Goal: Check status: Check status

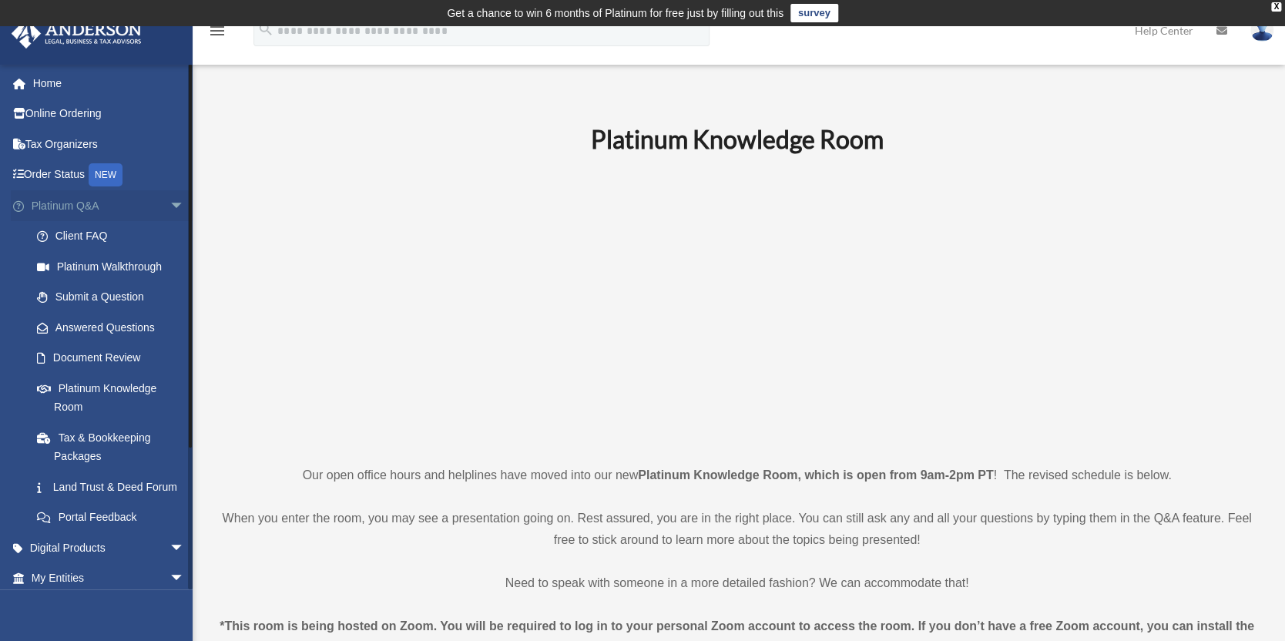
click at [169, 206] on span "arrow_drop_down" at bounding box center [184, 206] width 31 height 32
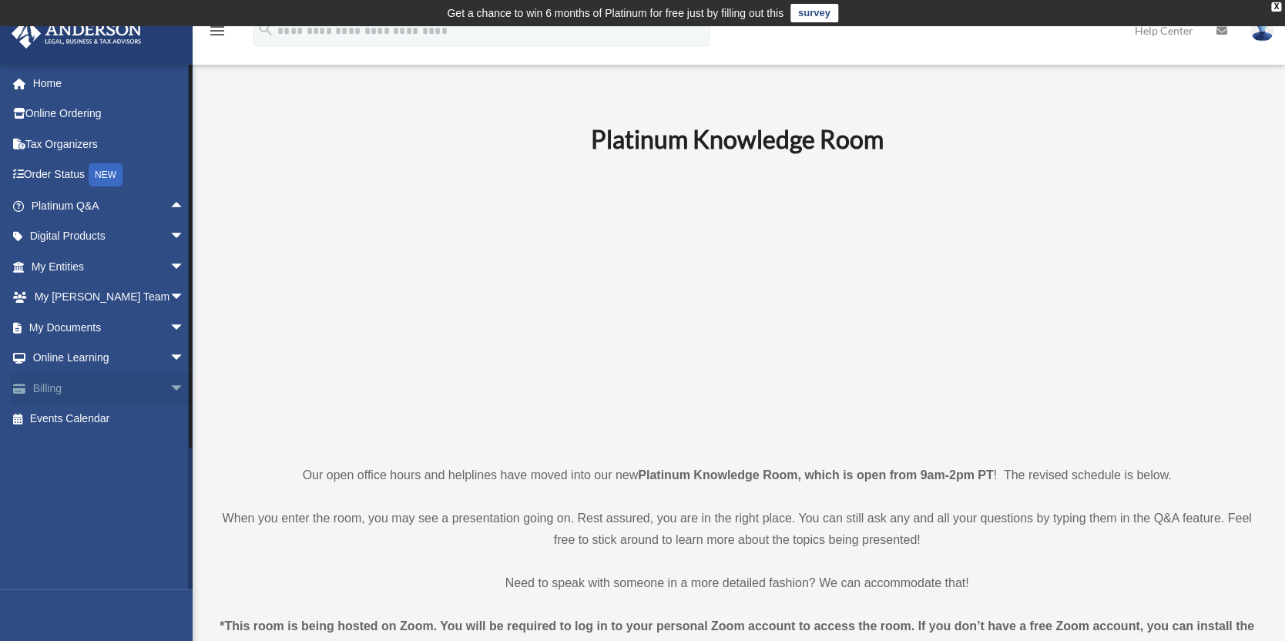
click at [169, 388] on span "arrow_drop_down" at bounding box center [184, 389] width 31 height 32
click at [99, 415] on link "$ Open Invoices" at bounding box center [115, 420] width 186 height 32
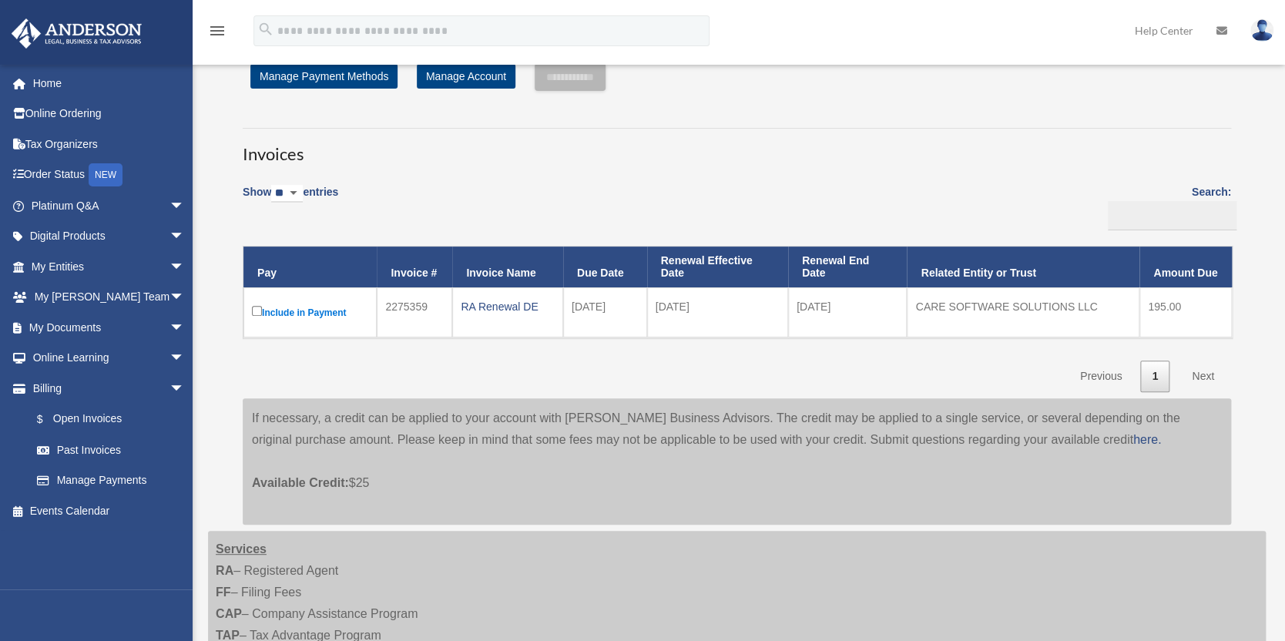
scroll to position [102, 0]
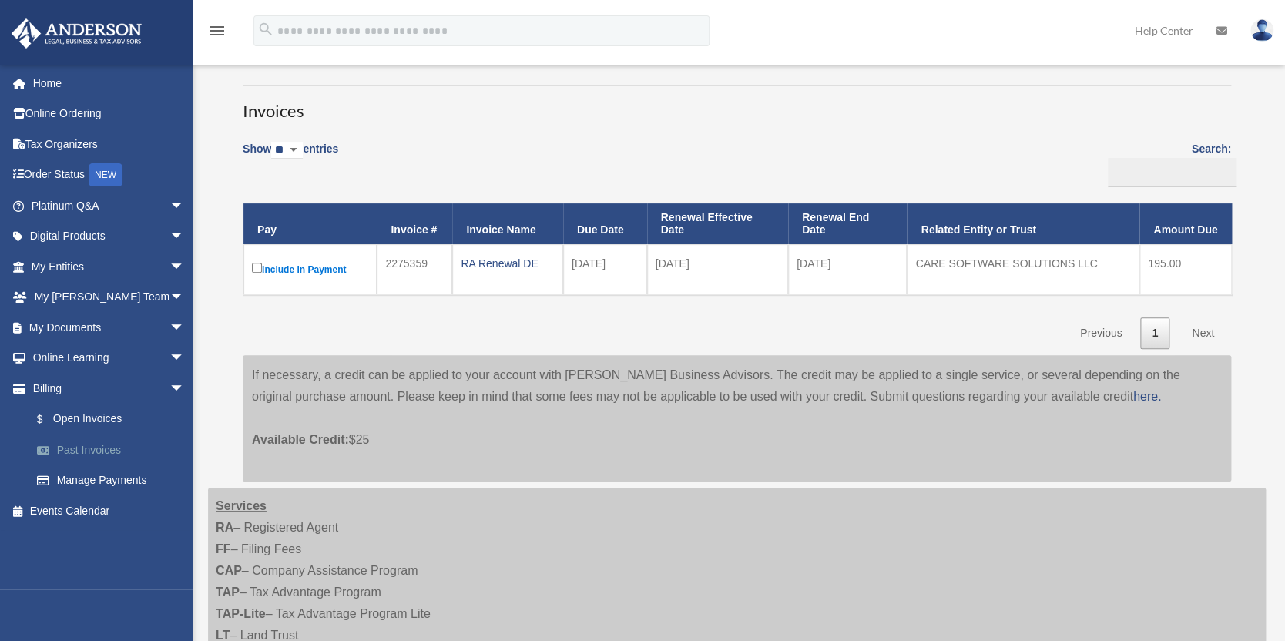
click at [96, 449] on link "Past Invoices" at bounding box center [115, 449] width 186 height 31
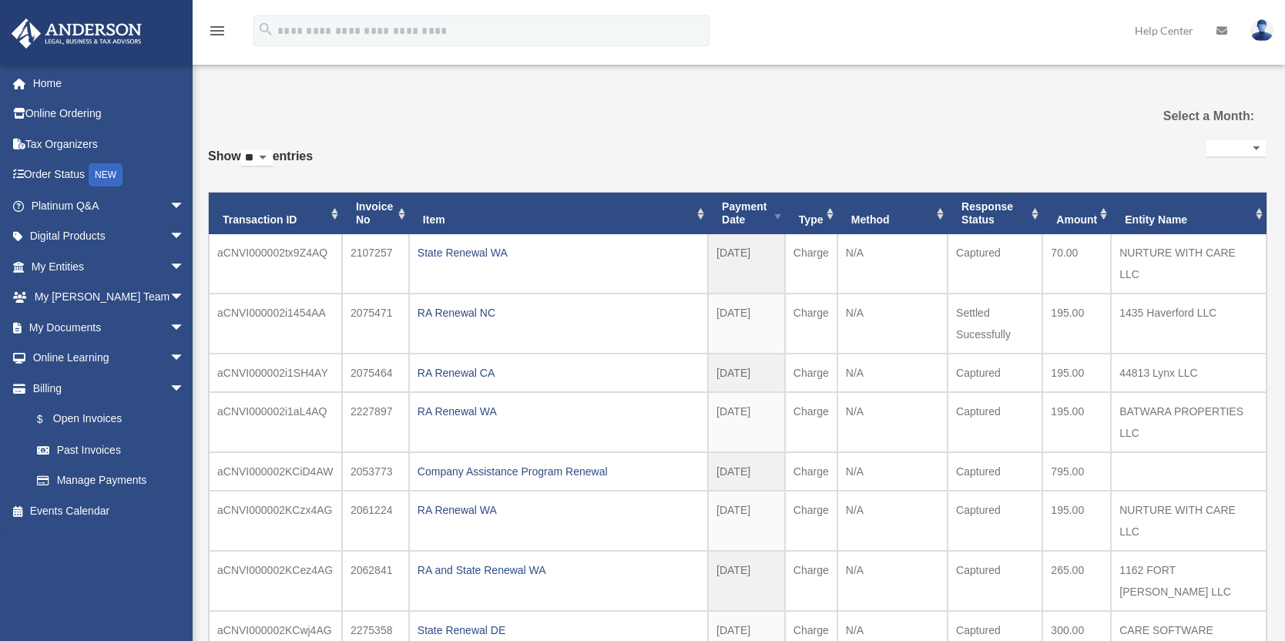
select select
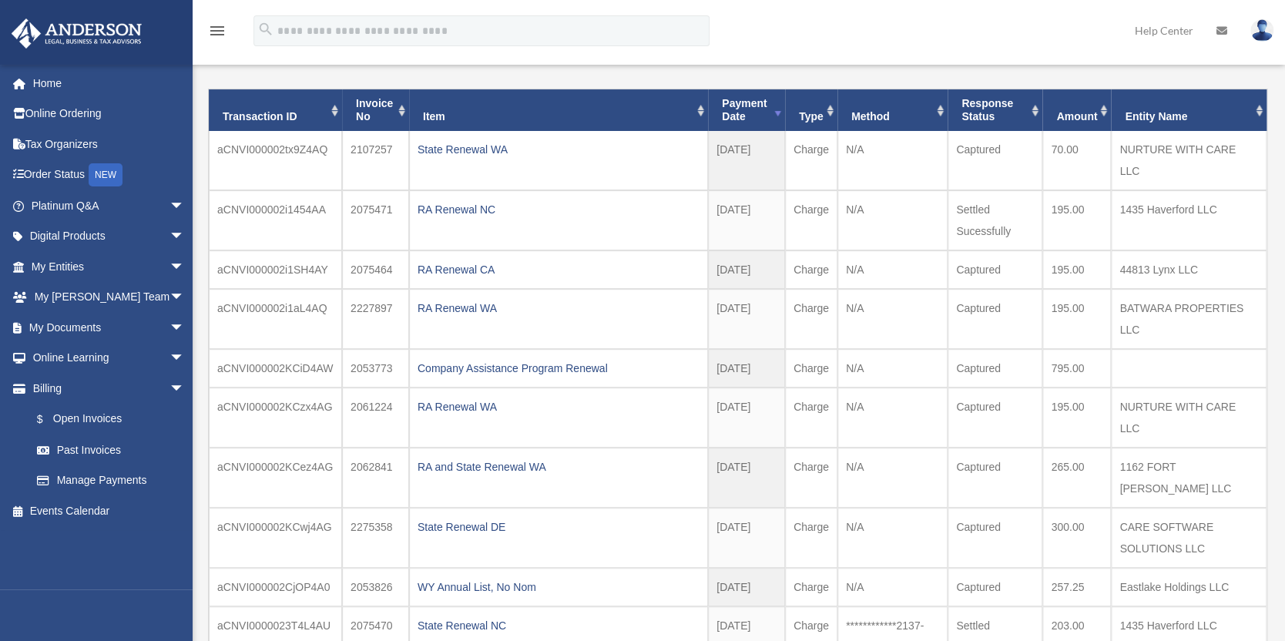
scroll to position [232, 0]
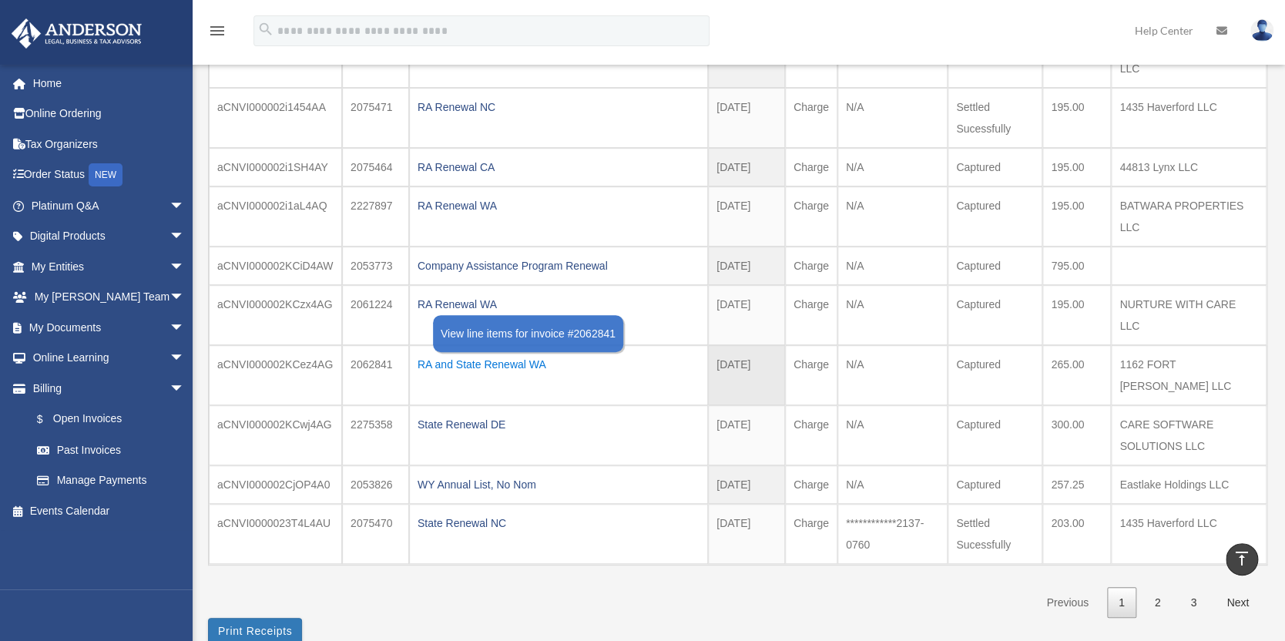
click at [479, 359] on div "RA and State Renewal WA" at bounding box center [559, 365] width 282 height 22
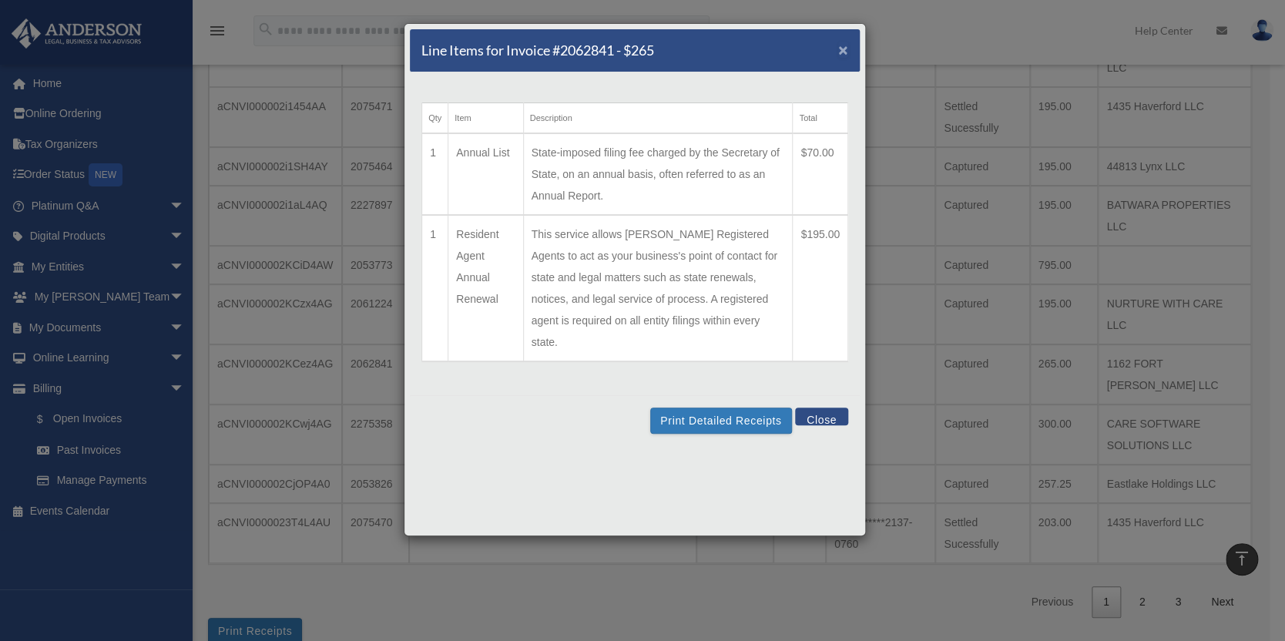
click at [843, 49] on span "×" at bounding box center [843, 50] width 10 height 18
